Goal: Task Accomplishment & Management: Check status

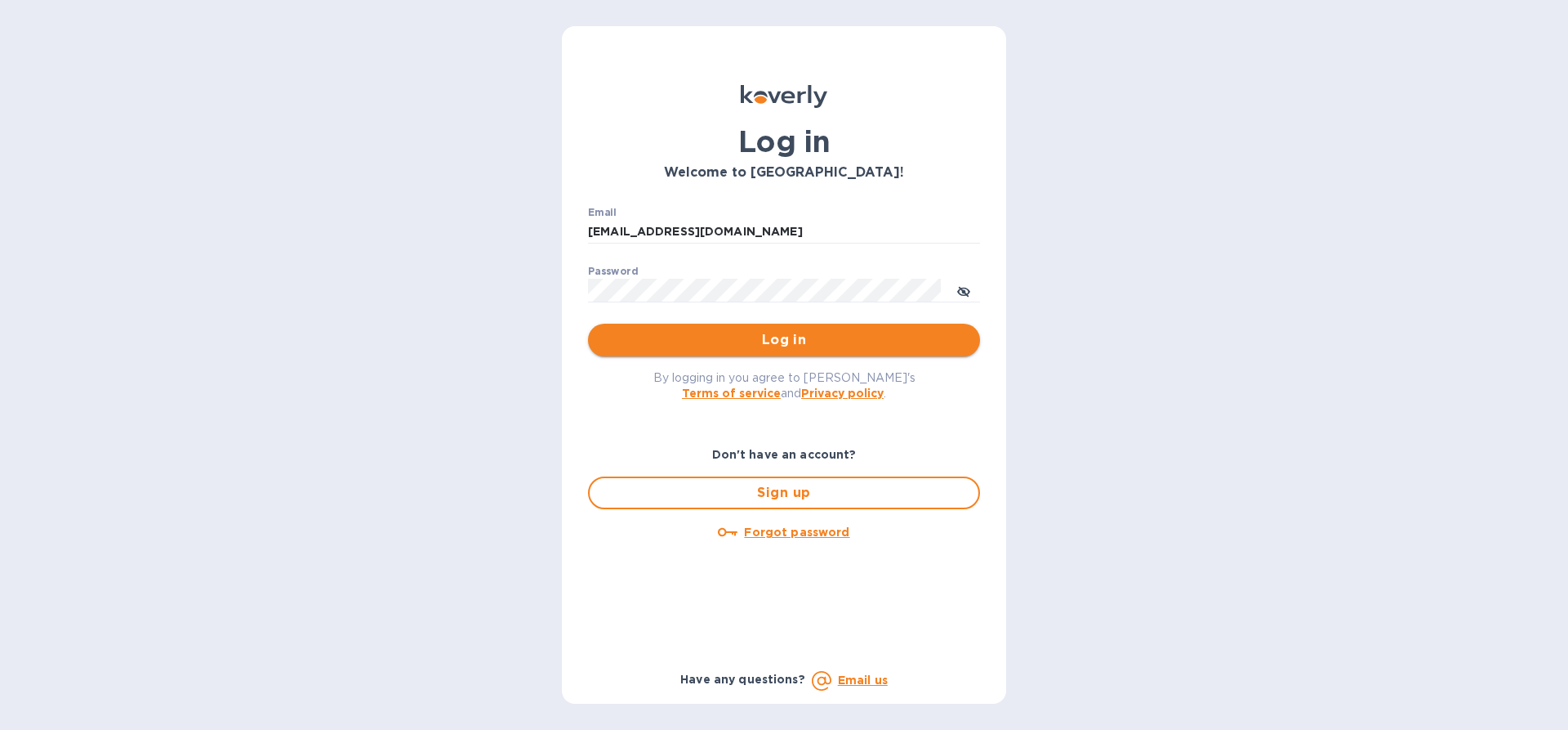
click at [788, 332] on span "Log in" at bounding box center [784, 340] width 366 height 19
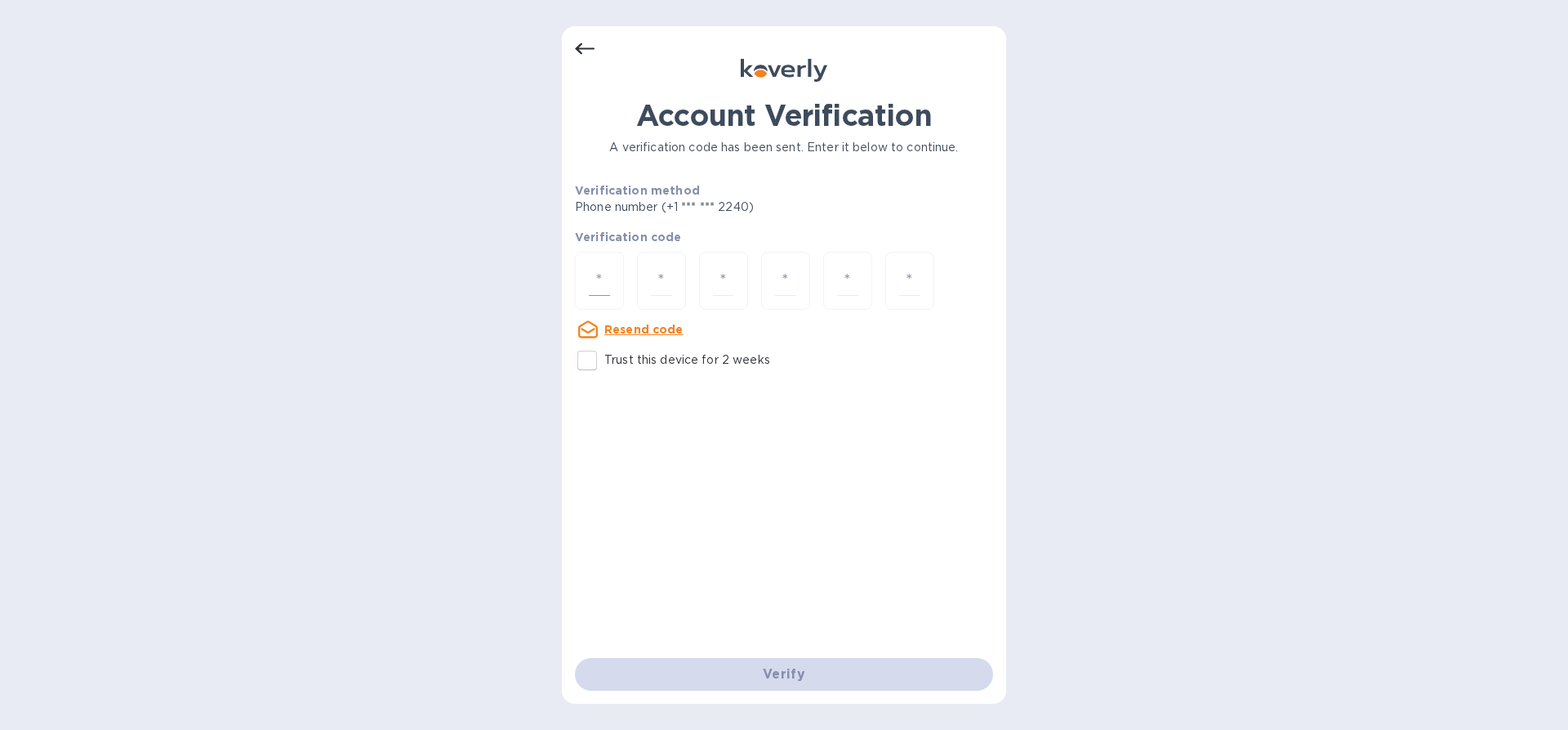
click at [601, 290] on input "number" at bounding box center [599, 281] width 21 height 30
type input "8"
type input "4"
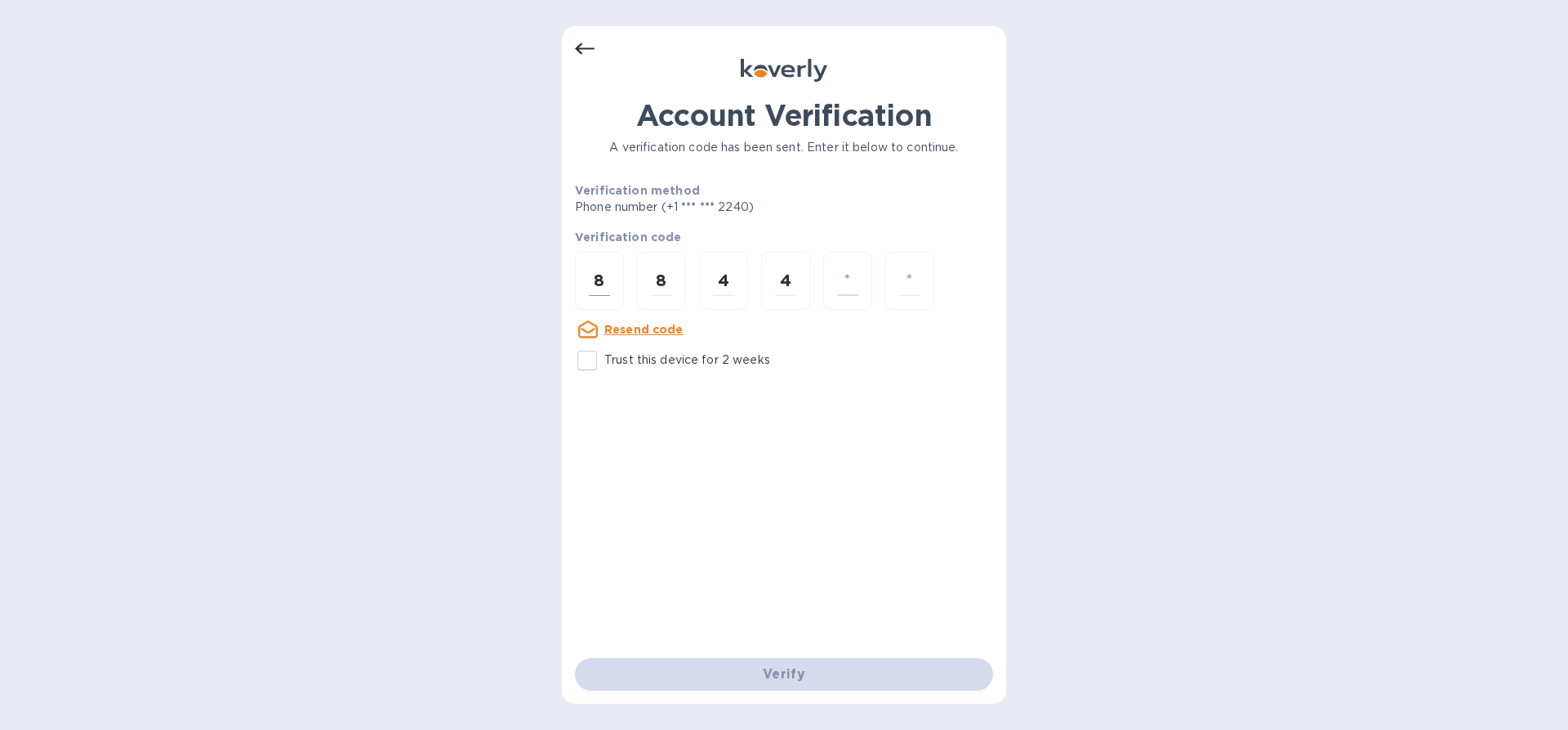
type input "7"
type input "5"
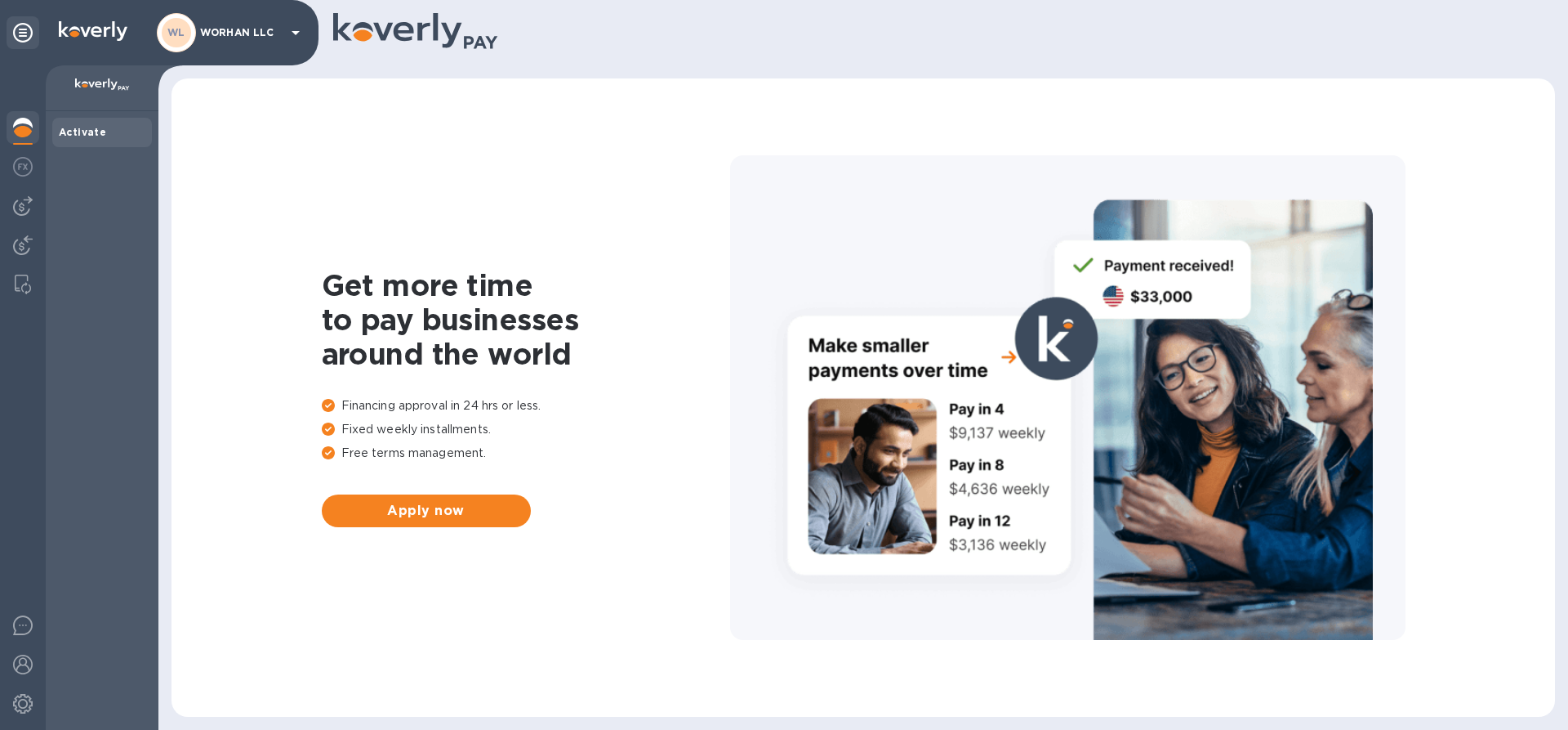
click at [89, 130] on b "Activate" at bounding box center [82, 132] width 48 height 12
click at [297, 36] on icon at bounding box center [296, 33] width 19 height 19
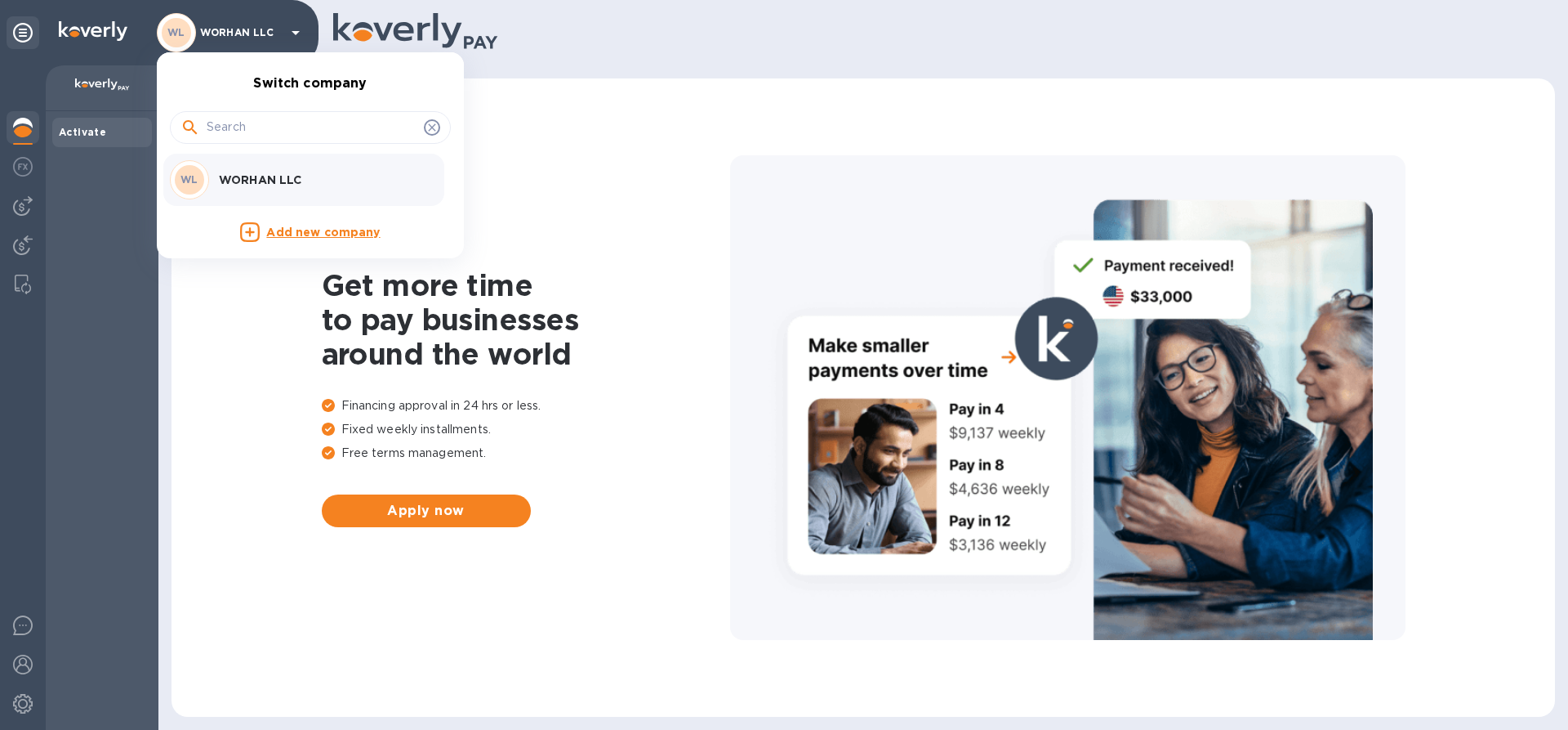
click at [18, 133] on div at bounding box center [784, 365] width 1568 height 730
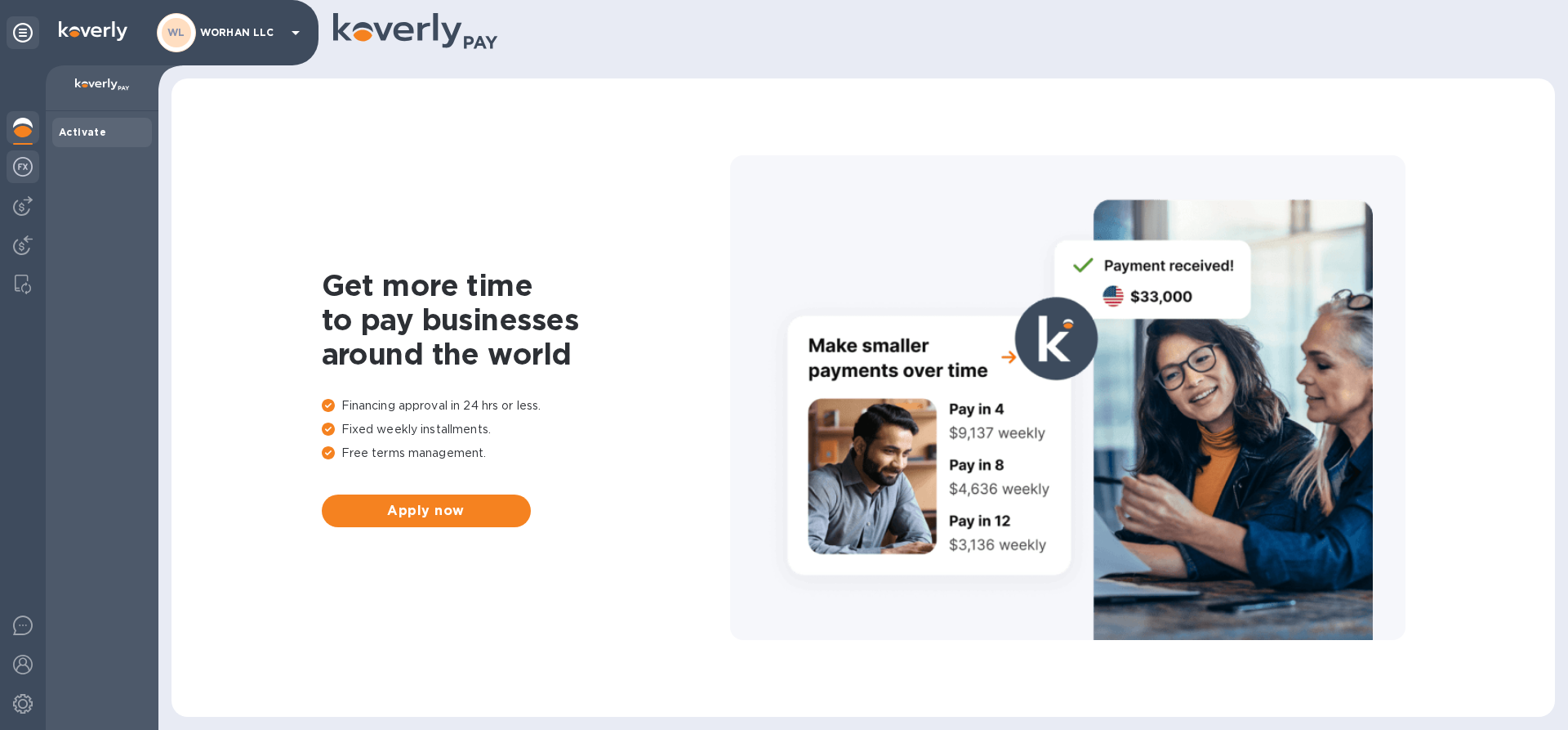
click at [18, 165] on img at bounding box center [23, 167] width 19 height 19
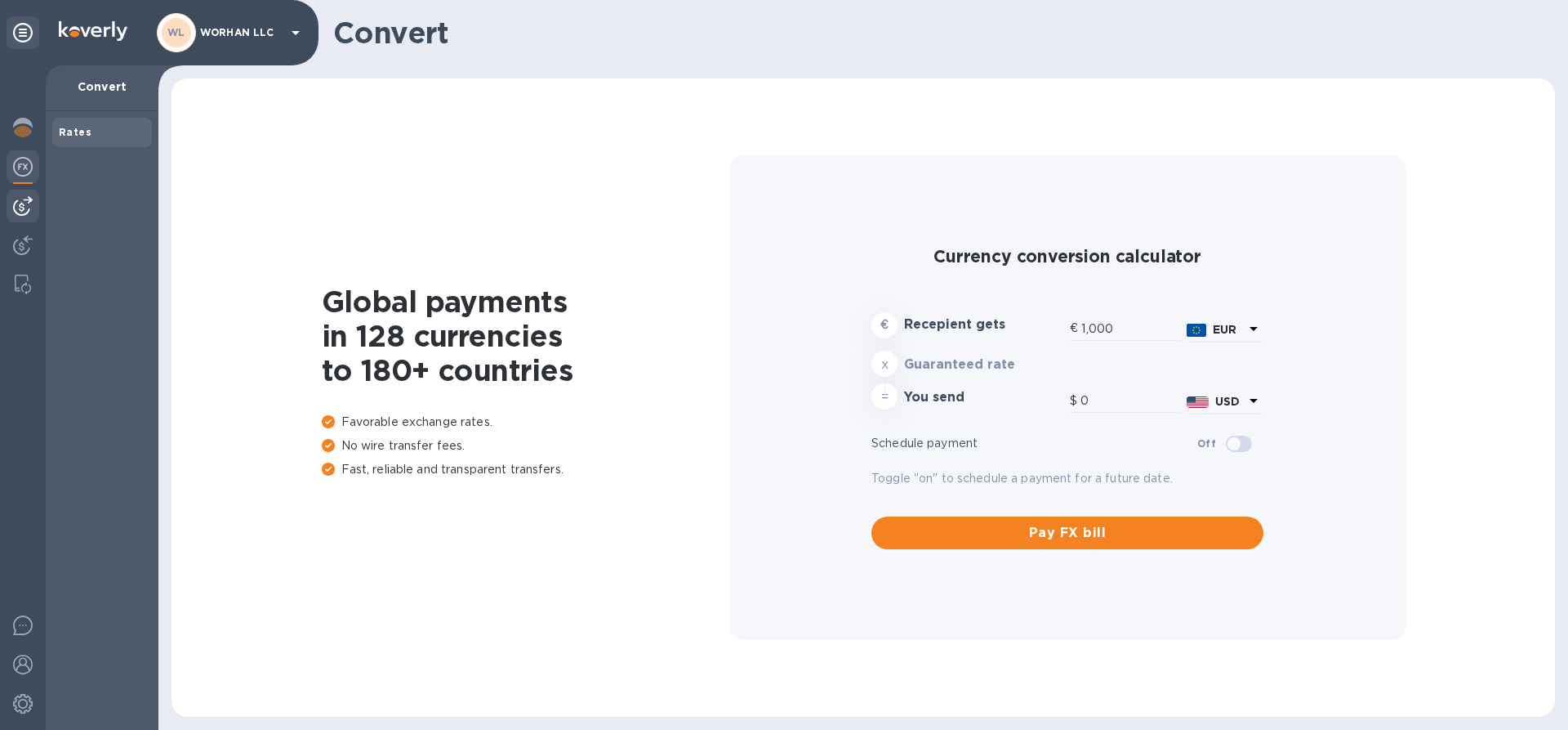
click at [19, 198] on img at bounding box center [23, 206] width 19 height 19
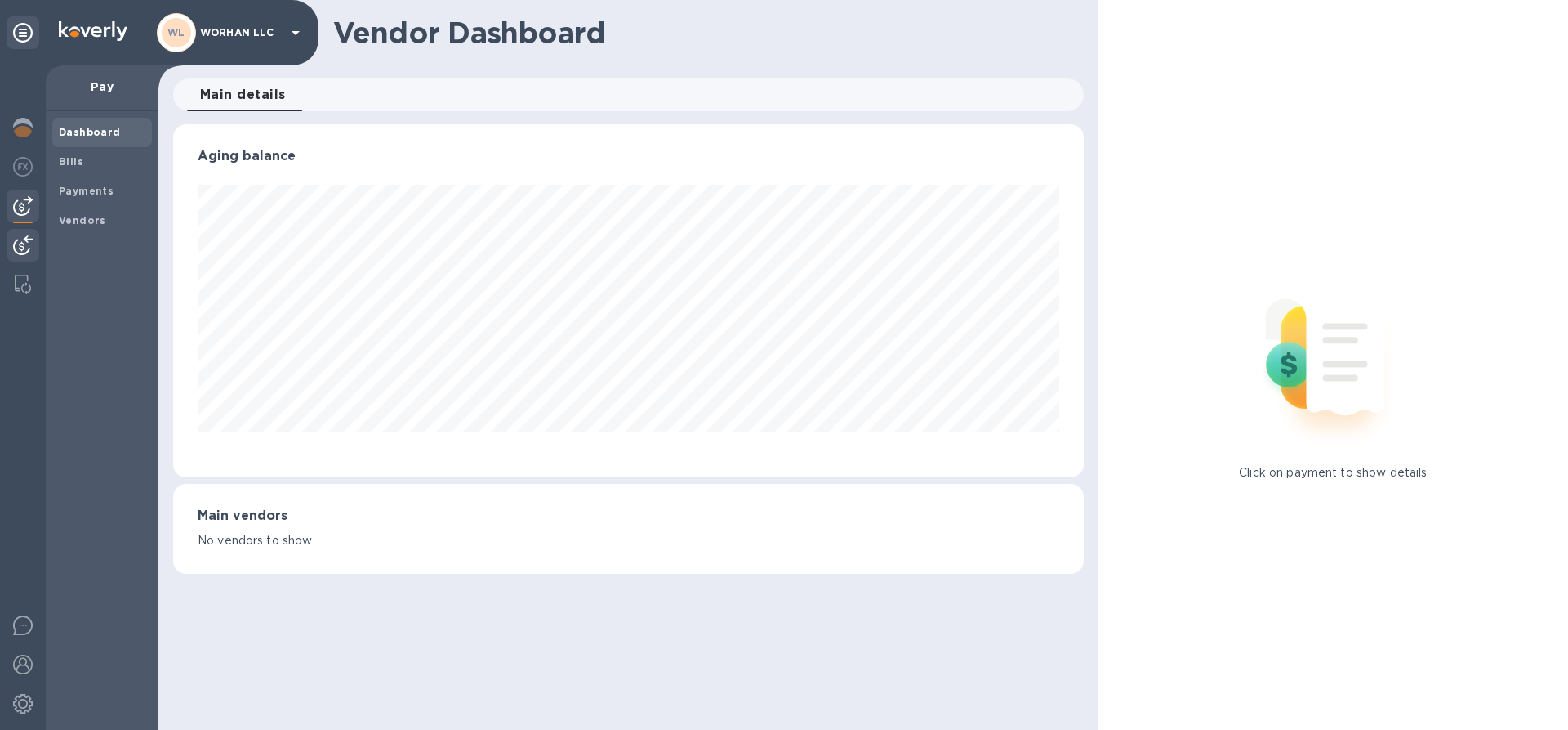
scroll to position [353, 910]
click at [98, 192] on b "Payments" at bounding box center [86, 190] width 55 height 12
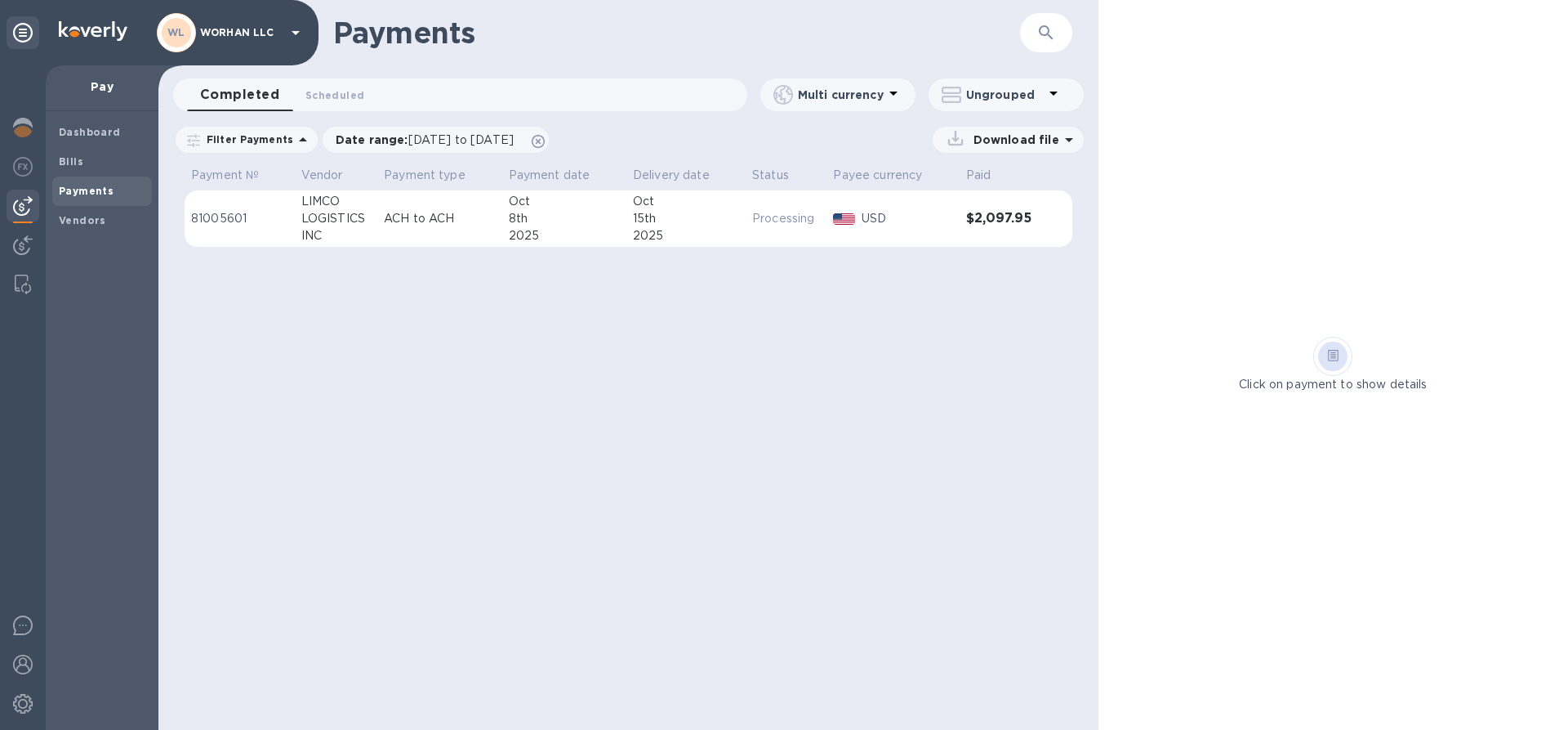
click at [427, 213] on p "ACH to ACH" at bounding box center [439, 218] width 111 height 17
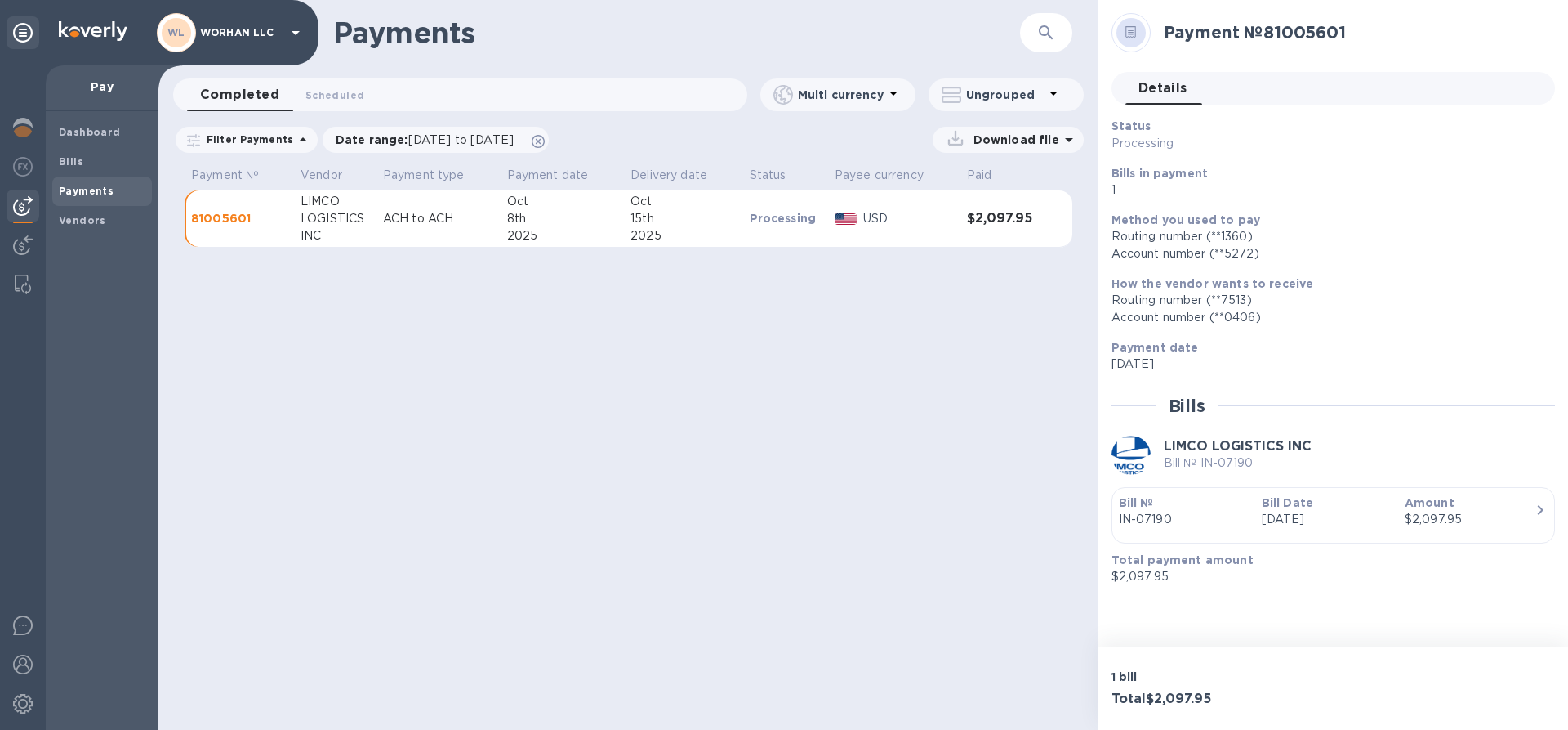
click at [1023, 144] on p "Download file" at bounding box center [1013, 140] width 92 height 16
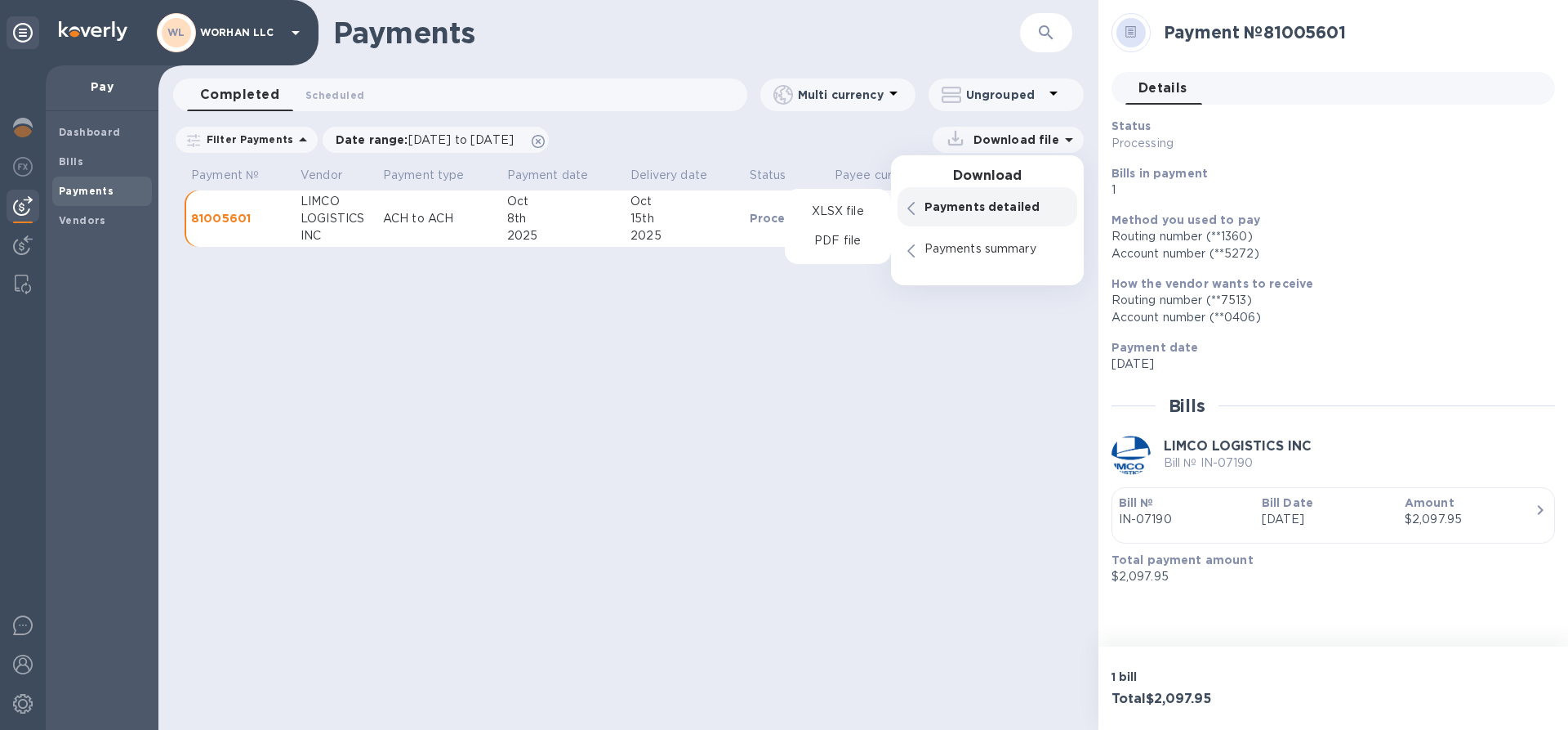
click at [1004, 144] on p "Download file" at bounding box center [1013, 140] width 92 height 16
click at [1011, 203] on p "Payments detailed" at bounding box center [995, 206] width 143 height 16
click at [837, 237] on p "PDF file" at bounding box center [838, 241] width 48 height 16
click at [1018, 254] on p "Payments summary" at bounding box center [995, 249] width 143 height 16
click at [877, 384] on div "Payments ​ Completed 0 Scheduled 0 Multi currency Ungrouped Filter Payments Dat…" at bounding box center [629, 365] width 940 height 730
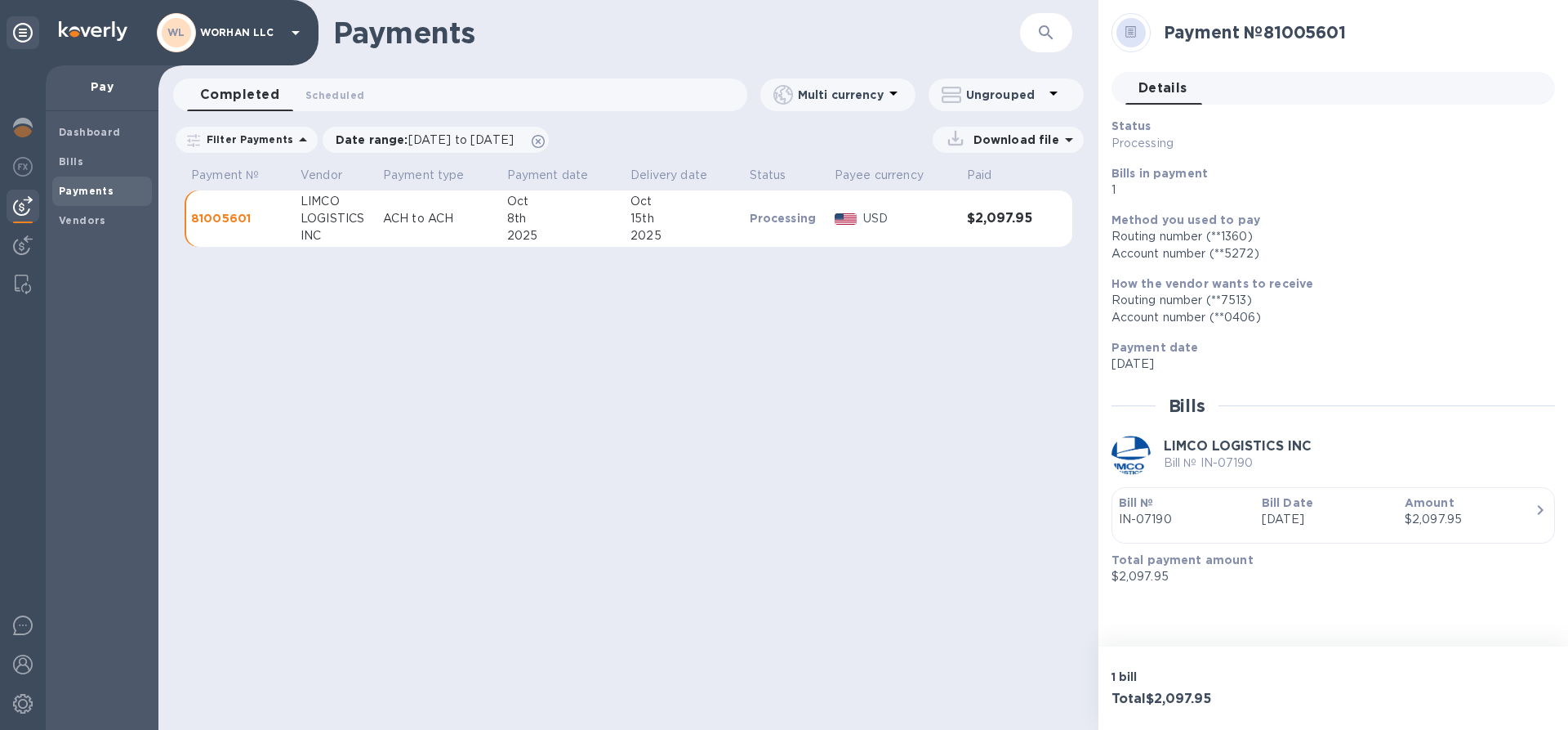
click at [452, 383] on div "Payments ​ Completed 0 Scheduled 0 Multi currency Ungrouped Filter Payments Dat…" at bounding box center [629, 365] width 940 height 730
click at [516, 343] on div "Payments ​ Completed 0 Scheduled 0 Multi currency Ungrouped Filter Payments Dat…" at bounding box center [629, 365] width 940 height 730
